Goal: Task Accomplishment & Management: Use online tool/utility

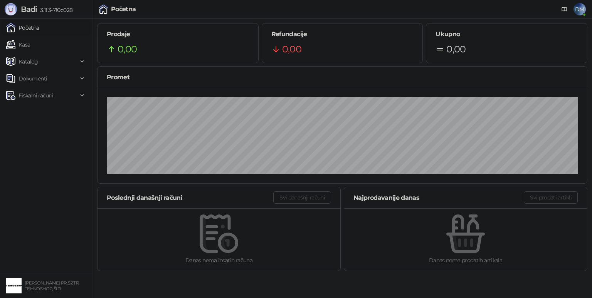
click at [299, 276] on html "Badi 3.11.3-710c028 Početna Kasa Katalog Dokumenti Fiskalni računi [PERSON_NAME…" at bounding box center [296, 138] width 592 height 276
click at [39, 81] on span "Dokumenti" at bounding box center [33, 78] width 29 height 15
click at [30, 45] on link "Kasa" at bounding box center [18, 44] width 24 height 15
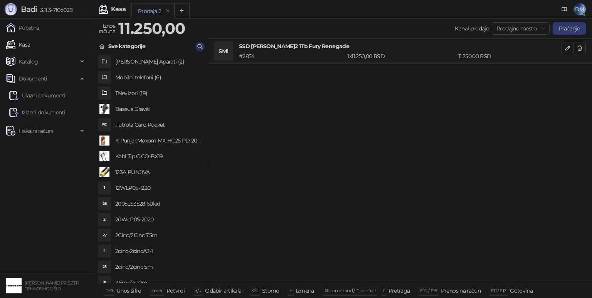
click at [202, 47] on icon "button" at bounding box center [200, 47] width 6 height 6
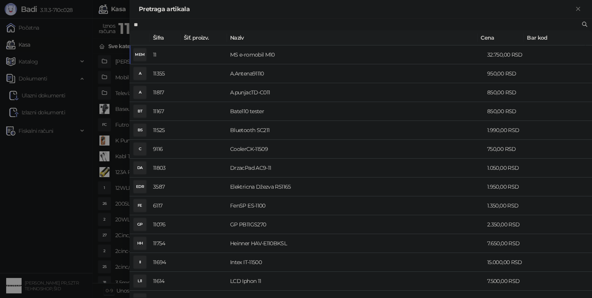
type input "*"
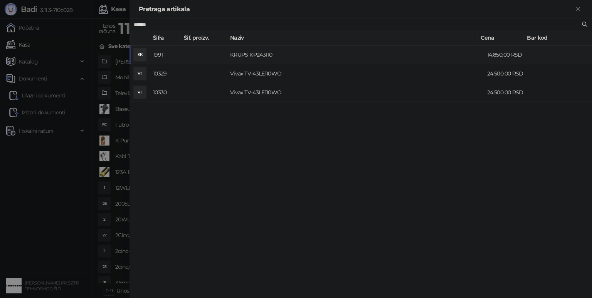
type input "******"
